Goal: Task Accomplishment & Management: Use online tool/utility

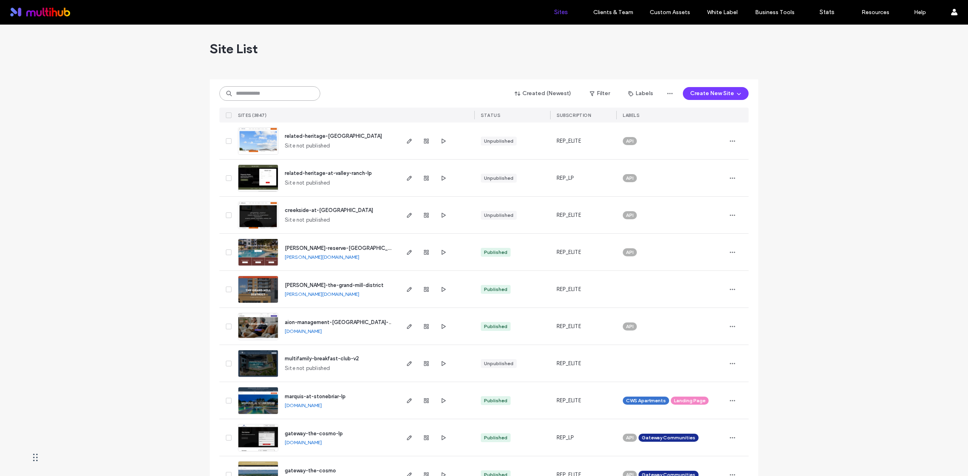
click at [263, 96] on input at bounding box center [269, 93] width 101 height 15
paste input "**********"
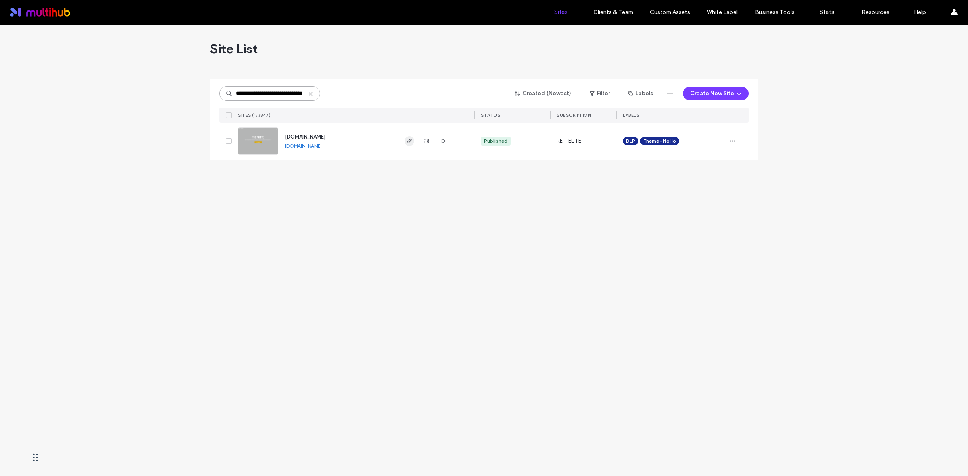
type input "**********"
click at [405, 140] on span "button" at bounding box center [410, 141] width 10 height 10
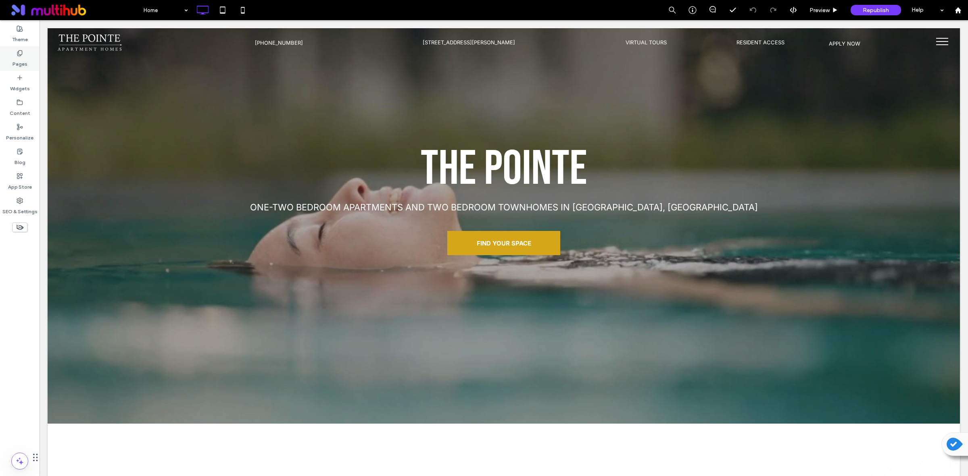
click at [26, 57] on label "Pages" at bounding box center [20, 61] width 15 height 11
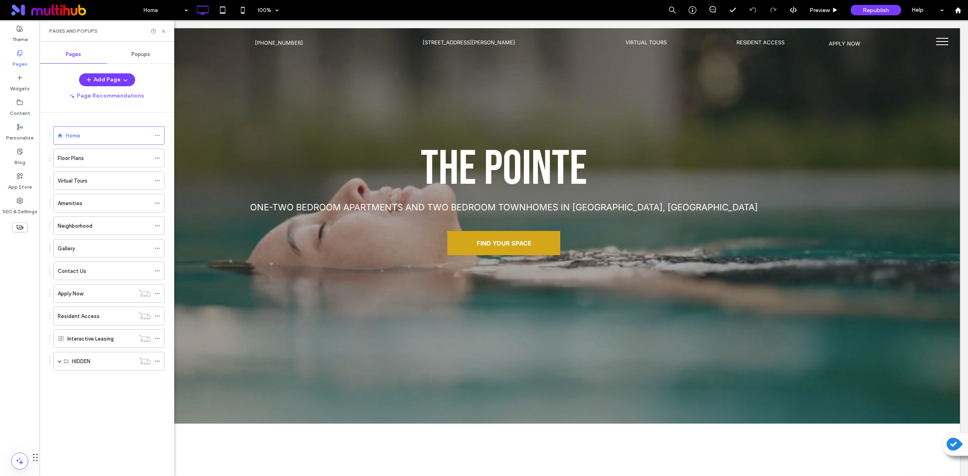
click at [136, 52] on span "Popups" at bounding box center [141, 54] width 19 height 6
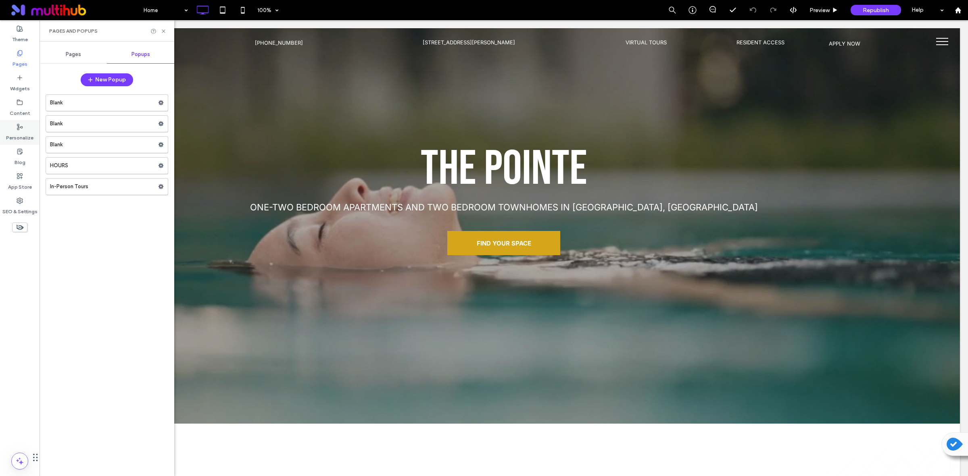
click at [19, 134] on label "Personalize" at bounding box center [19, 135] width 27 height 11
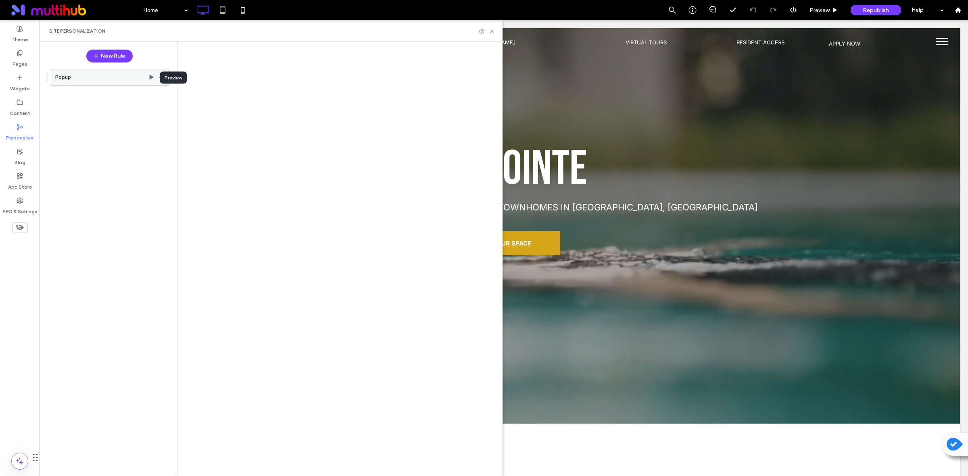
click at [151, 78] on use at bounding box center [152, 77] width 4 height 5
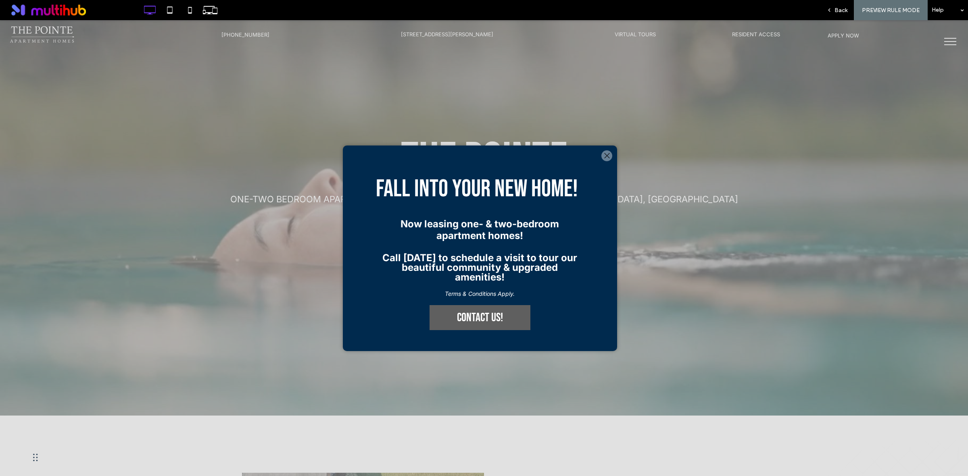
click at [405, 297] on p "Terms & Conditions Apply." at bounding box center [480, 293] width 196 height 7
click at [451, 220] on strong "Now leasing one- & two-bedroom apartment homes!" at bounding box center [480, 229] width 159 height 23
click at [845, 8] on span "Back" at bounding box center [841, 10] width 13 height 7
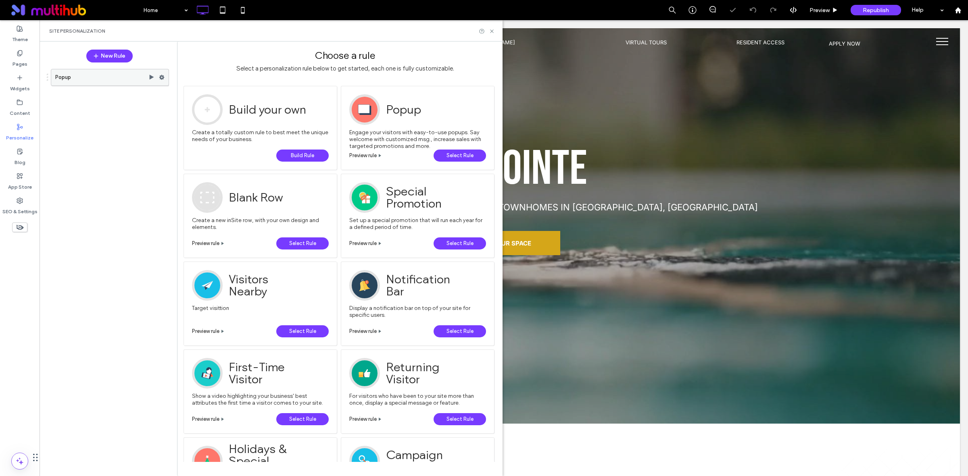
click at [162, 76] on use at bounding box center [161, 77] width 5 height 5
click at [121, 174] on div "Popup" at bounding box center [105, 267] width 127 height 405
click at [163, 77] on use at bounding box center [161, 77] width 5 height 5
click at [207, 98] on label "Edit" at bounding box center [213, 94] width 51 height 7
click at [288, 108] on label "Edit Action" at bounding box center [285, 110] width 57 height 7
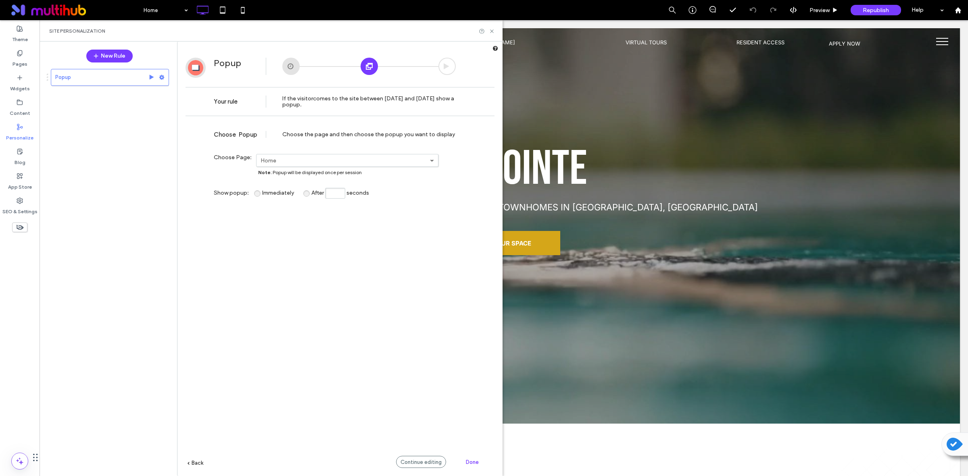
click at [189, 461] on div "**********" at bounding box center [340, 310] width 309 height 380
click at [196, 462] on span "Back" at bounding box center [198, 463] width 12 height 6
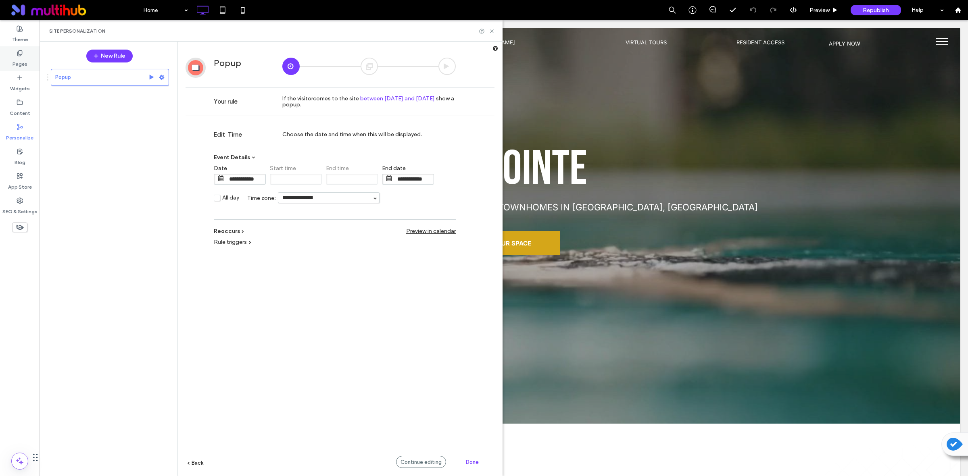
click at [23, 54] on div "Pages" at bounding box center [20, 58] width 40 height 25
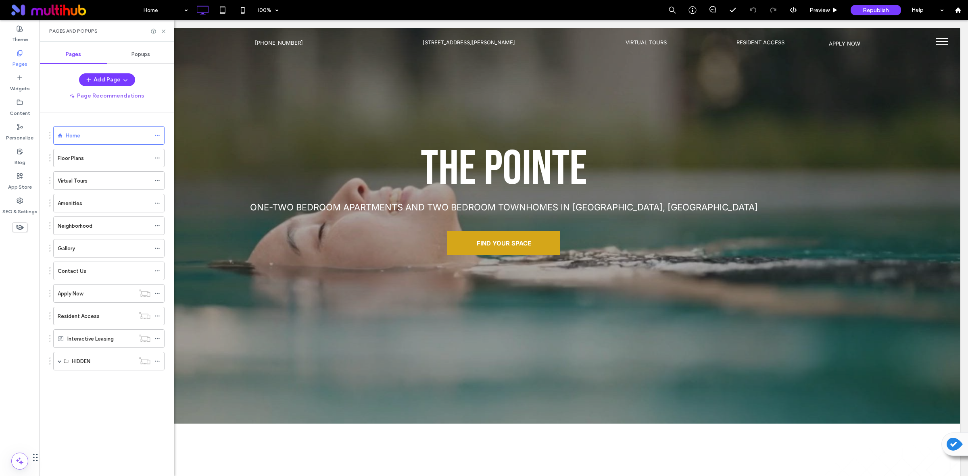
click at [144, 52] on span "Popups" at bounding box center [141, 54] width 19 height 6
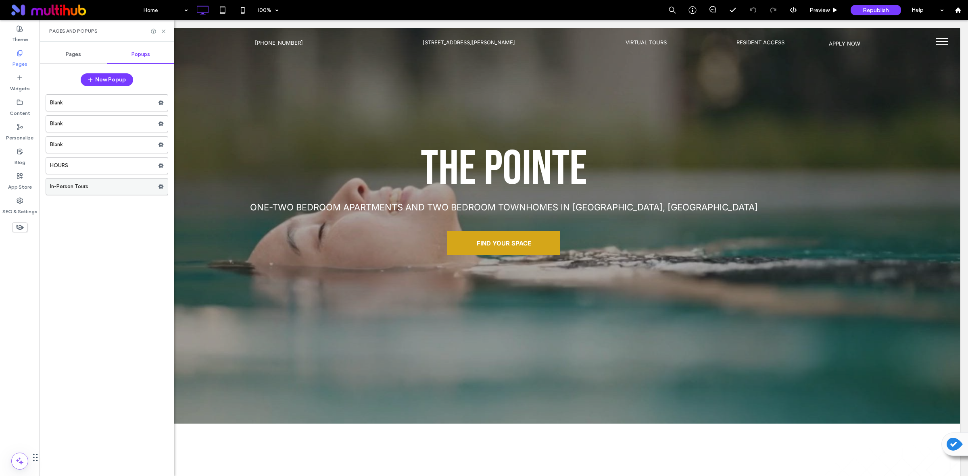
click at [125, 188] on label "In-Person Tours" at bounding box center [104, 187] width 108 height 16
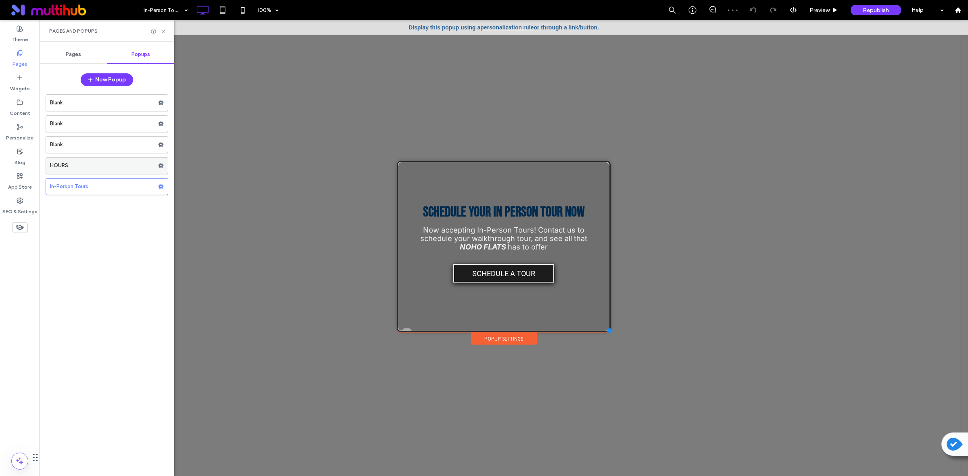
click at [72, 163] on label "HOURS" at bounding box center [104, 166] width 108 height 16
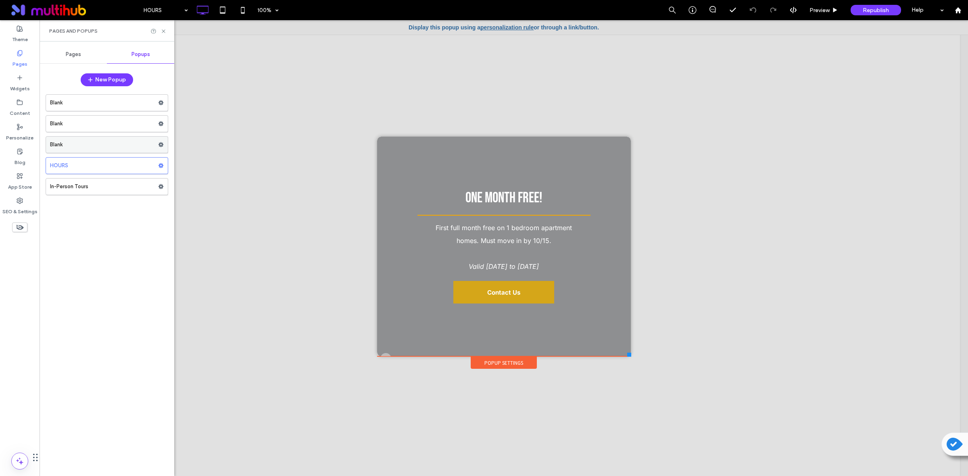
click at [87, 142] on label "Blank" at bounding box center [104, 145] width 108 height 16
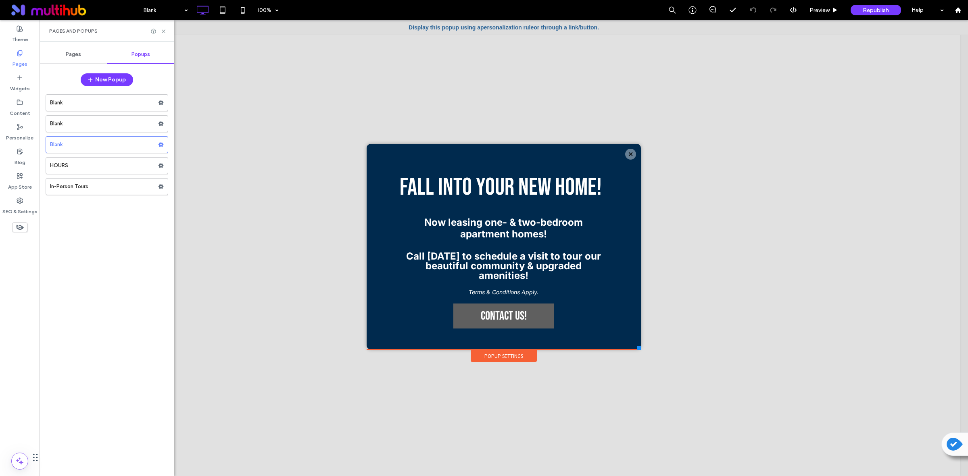
click at [130, 126] on label "Blank" at bounding box center [104, 124] width 108 height 16
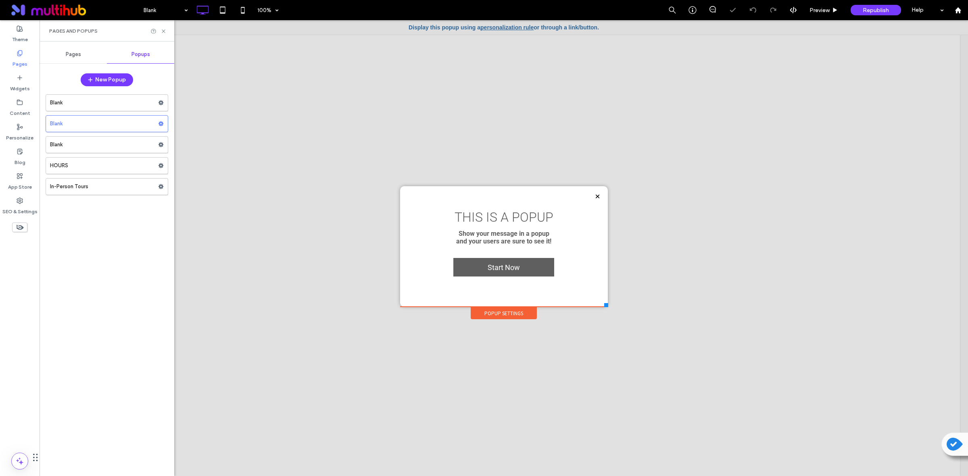
click at [94, 105] on label "Blank" at bounding box center [104, 103] width 108 height 16
click at [94, 143] on label "Blank" at bounding box center [104, 145] width 108 height 16
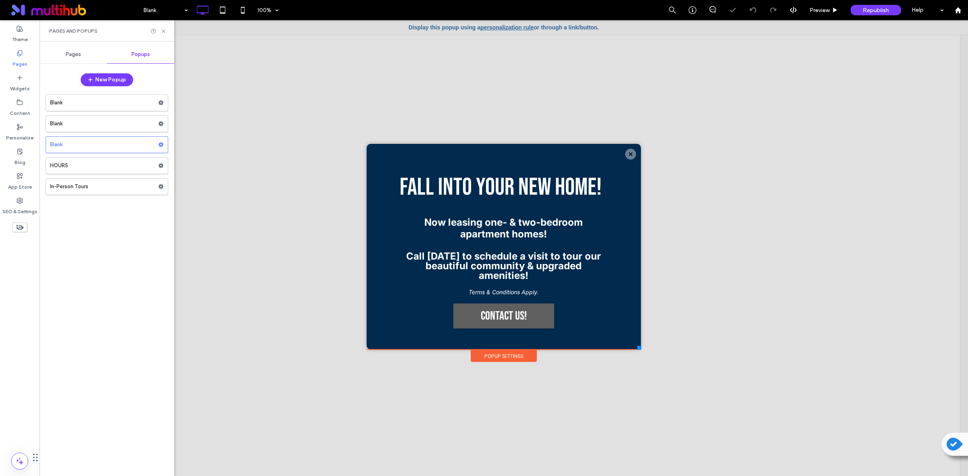
click at [497, 355] on div "Popup Settings" at bounding box center [504, 356] width 66 height 12
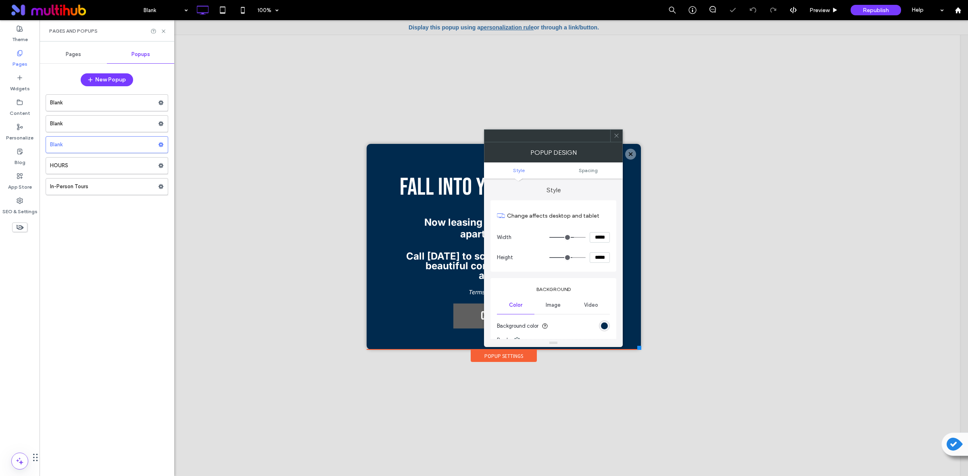
type input "**"
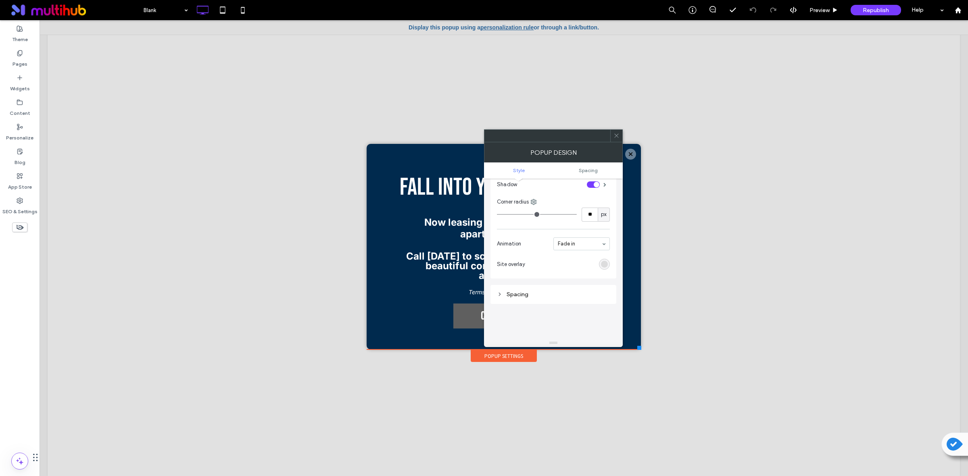
scroll to position [188, 0]
click at [491, 353] on div "Popup Settings" at bounding box center [504, 356] width 66 height 12
type input "**"
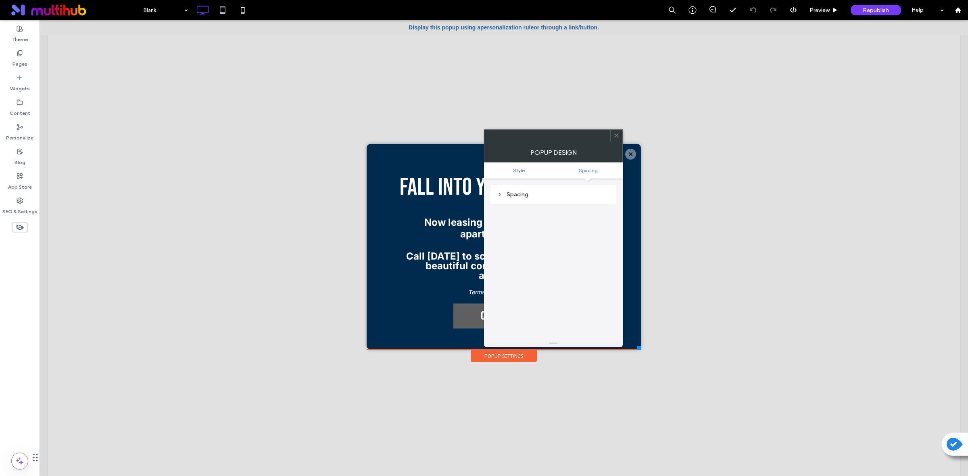
click at [495, 191] on div "Spacing" at bounding box center [554, 194] width 126 height 19
click at [497, 194] on icon at bounding box center [500, 195] width 6 height 6
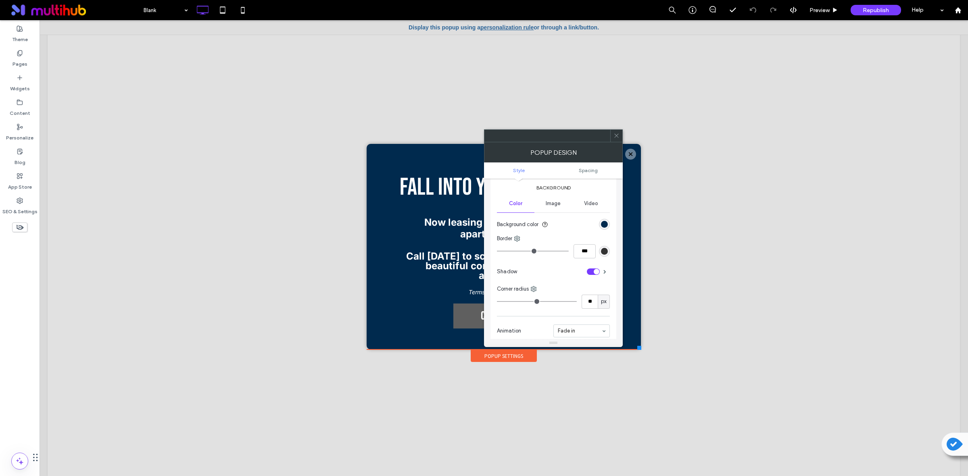
scroll to position [79, 0]
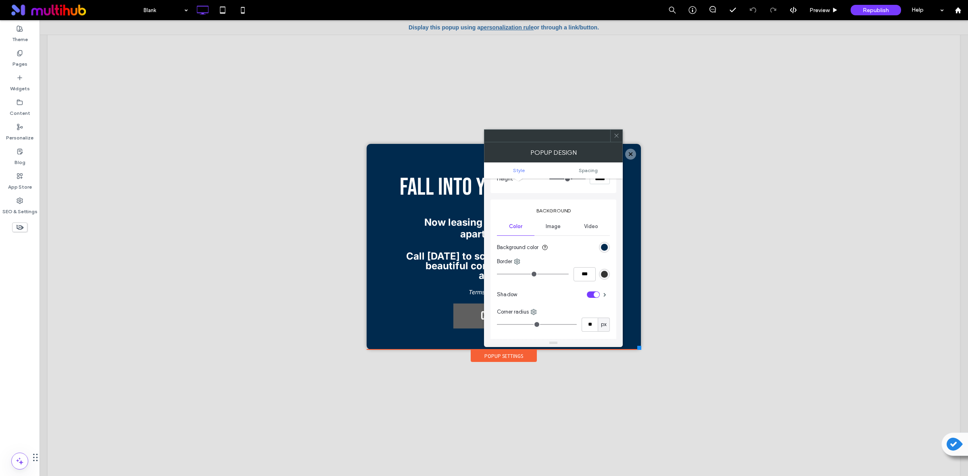
click at [619, 136] on icon at bounding box center [617, 136] width 6 height 6
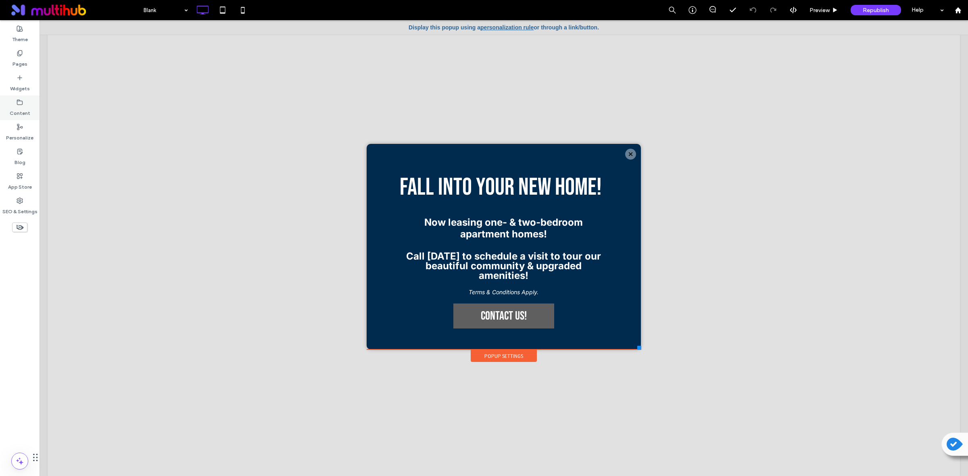
click at [19, 109] on label "Content" at bounding box center [20, 111] width 21 height 11
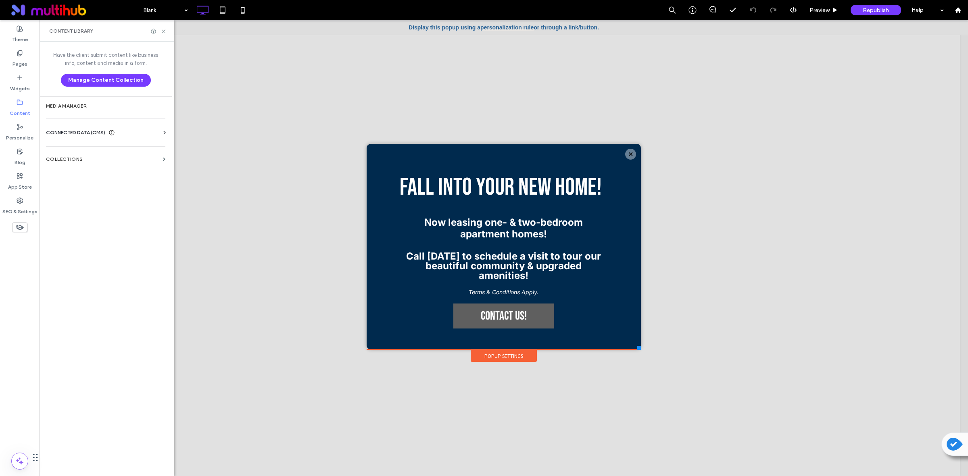
click at [767, 60] on div at bounding box center [504, 248] width 929 height 456
click at [816, 10] on span "Preview" at bounding box center [820, 10] width 20 height 7
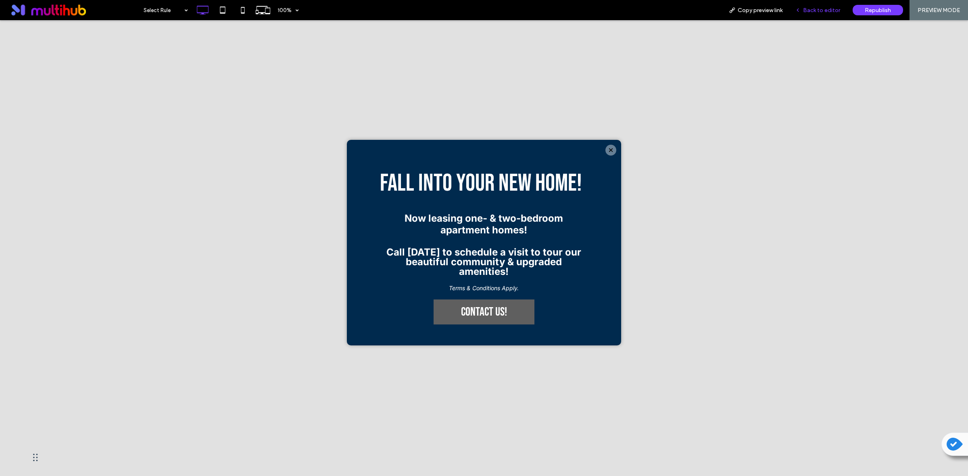
click at [806, 9] on span "Back to editor" at bounding box center [821, 10] width 37 height 7
